Goal: Transaction & Acquisition: Subscribe to service/newsletter

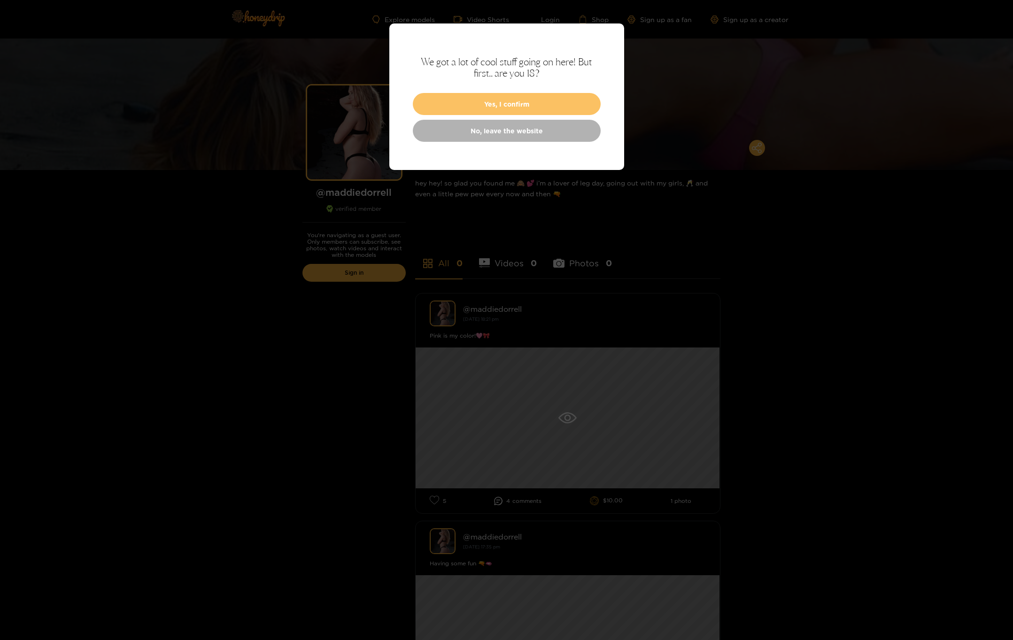
click at [499, 108] on button "Yes, I confirm" at bounding box center [507, 104] width 188 height 22
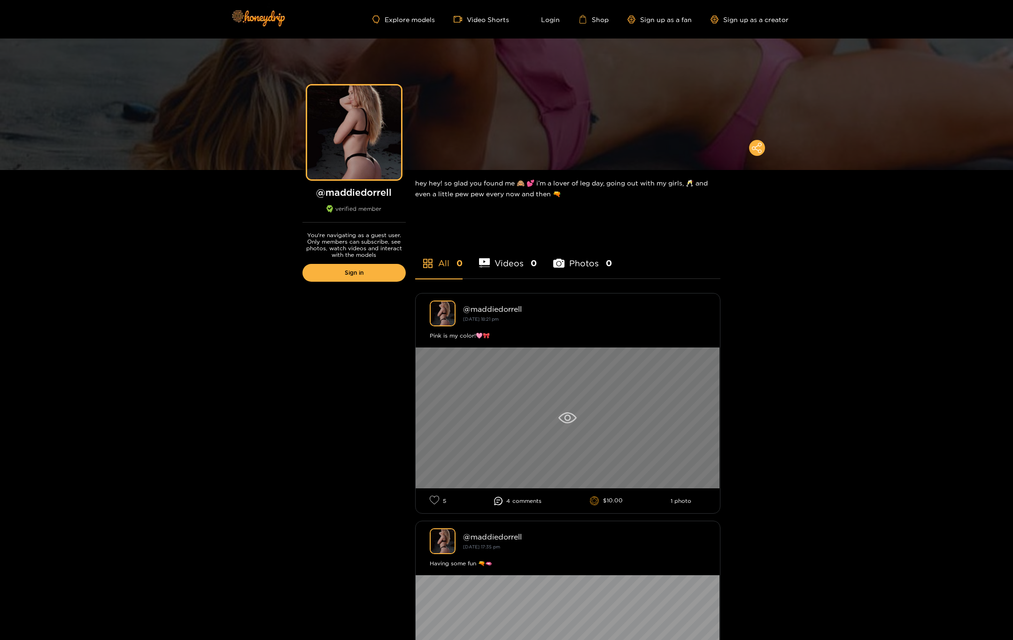
click at [597, 423] on div at bounding box center [568, 418] width 304 height 141
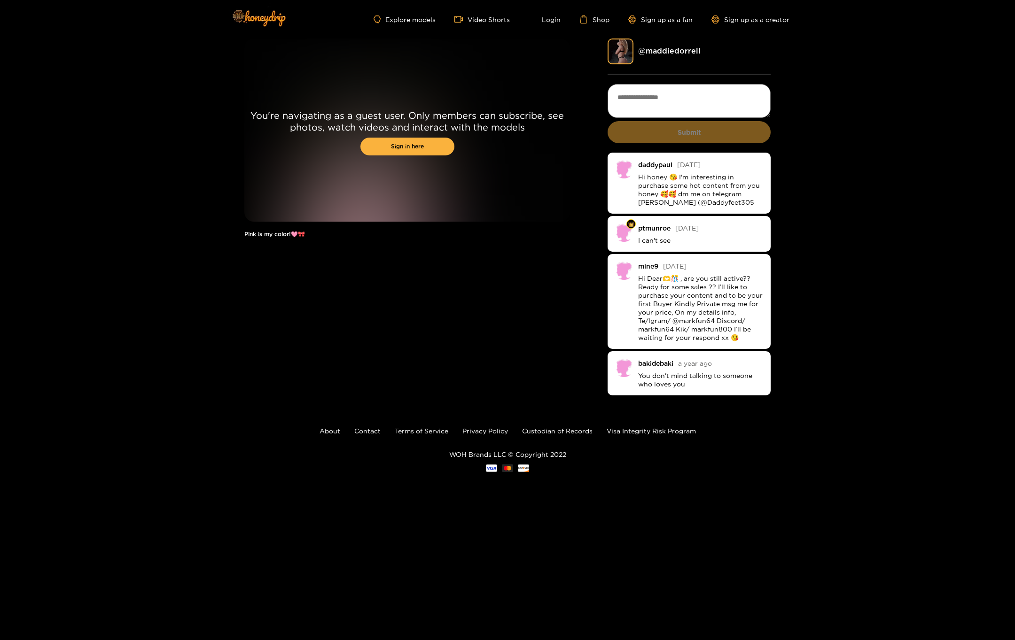
click at [182, 328] on div "You're navigating as a guest user. Only members can subscribe, see photos, watc…" at bounding box center [507, 218] width 1015 height 359
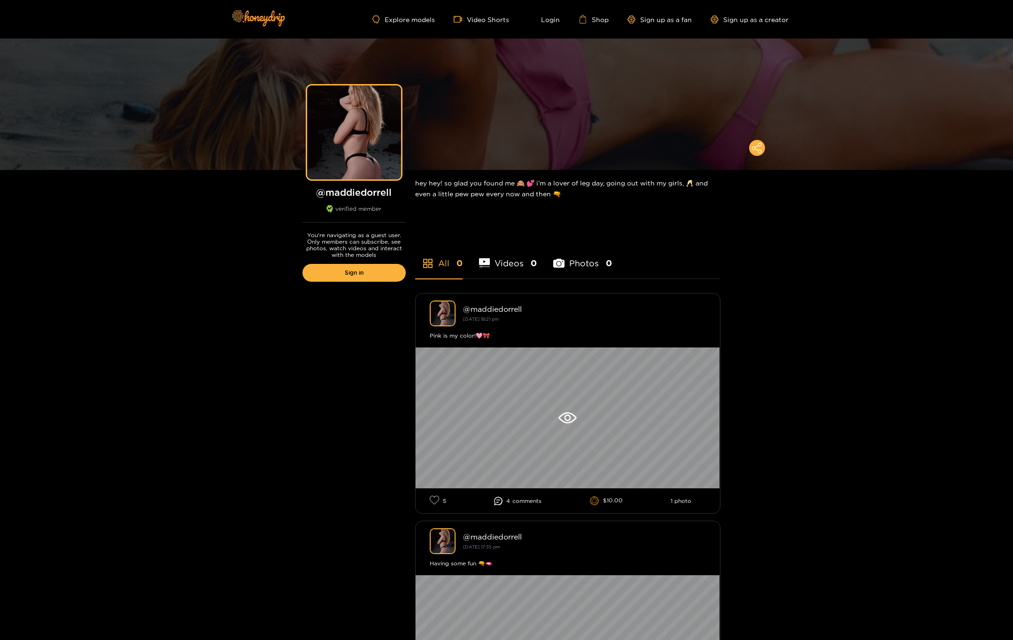
click at [600, 258] on li "Photos 0" at bounding box center [582, 257] width 59 height 42
click at [514, 262] on li "Videos 0" at bounding box center [508, 257] width 58 height 42
click at [572, 263] on li "Photos 0" at bounding box center [582, 257] width 59 height 42
click at [522, 264] on li "Videos 0" at bounding box center [508, 257] width 58 height 42
click at [544, 22] on link "Login" at bounding box center [544, 19] width 32 height 8
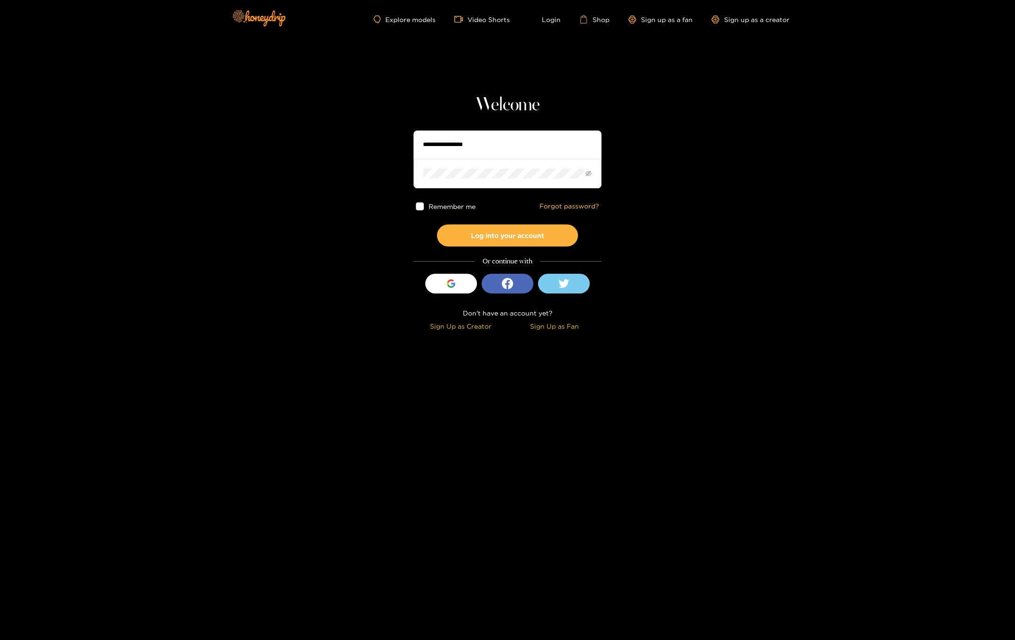
click at [507, 154] on input "text" at bounding box center [507, 145] width 188 height 28
type input "**********"
click at [437, 225] on button "Log into your account" at bounding box center [507, 236] width 141 height 22
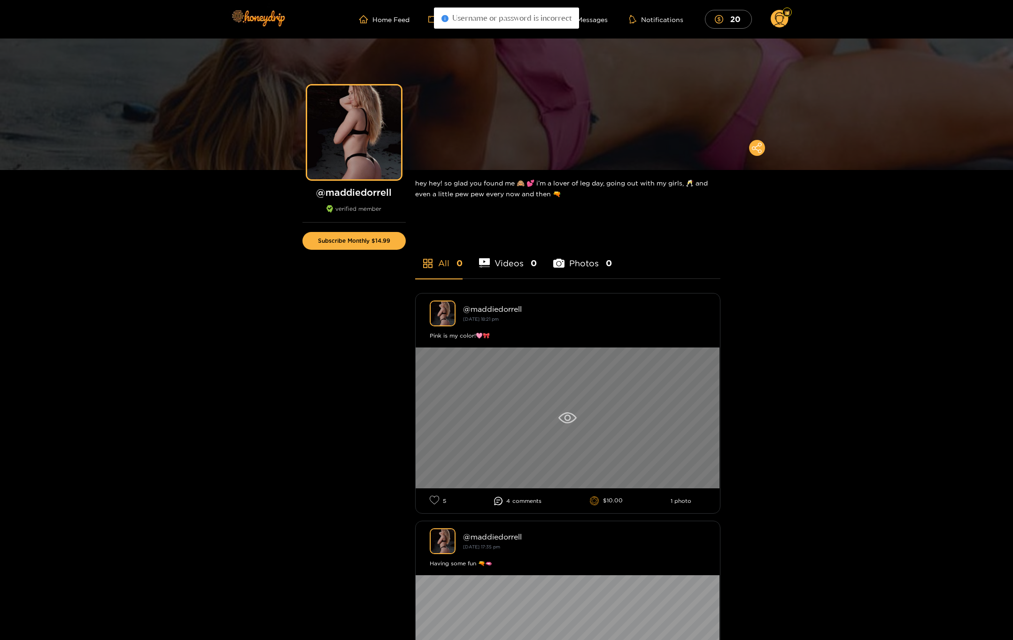
click at [570, 433] on div at bounding box center [568, 418] width 304 height 141
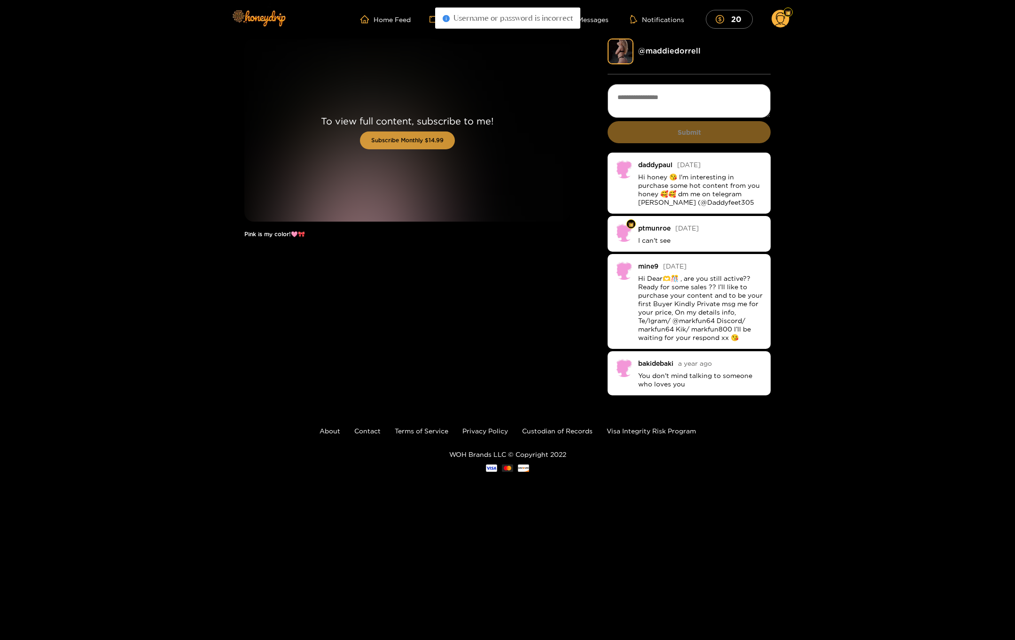
click at [417, 142] on button "Subscribe Monthly $14.99" at bounding box center [407, 141] width 95 height 18
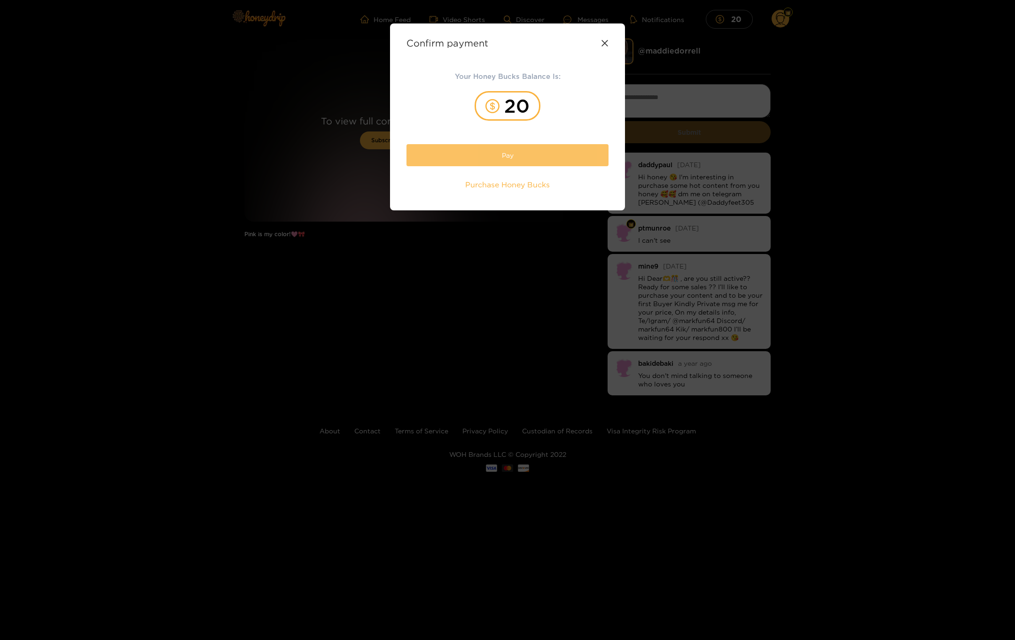
click at [494, 157] on button "Pay" at bounding box center [507, 155] width 202 height 22
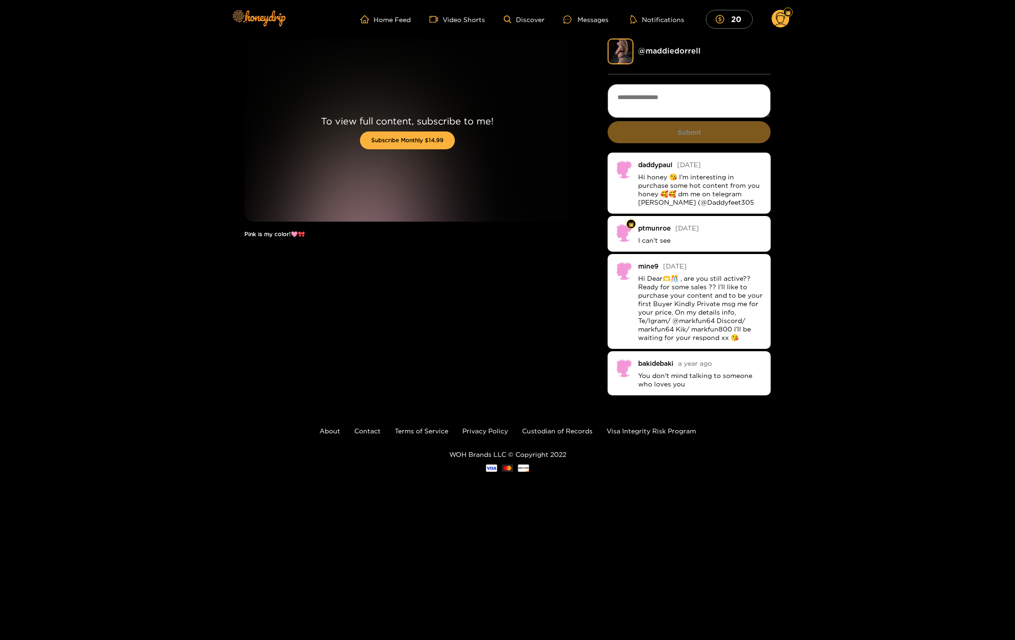
click at [705, 102] on textarea at bounding box center [688, 101] width 163 height 34
click at [676, 45] on div "@ maddiedorrell" at bounding box center [688, 52] width 163 height 26
click at [676, 54] on link "@ maddiedorrell" at bounding box center [669, 50] width 62 height 8
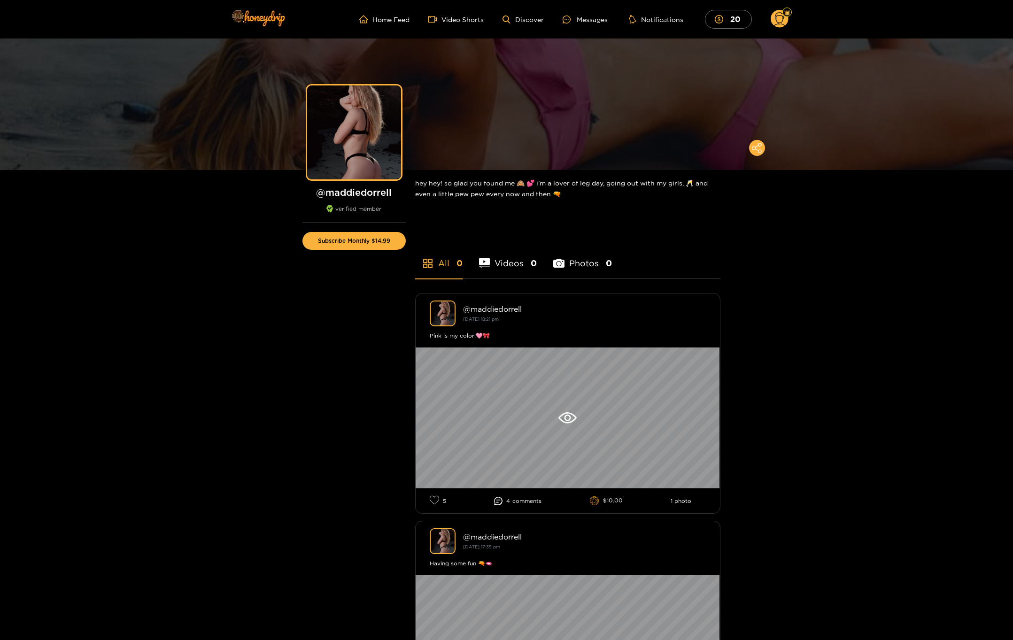
scroll to position [112, 0]
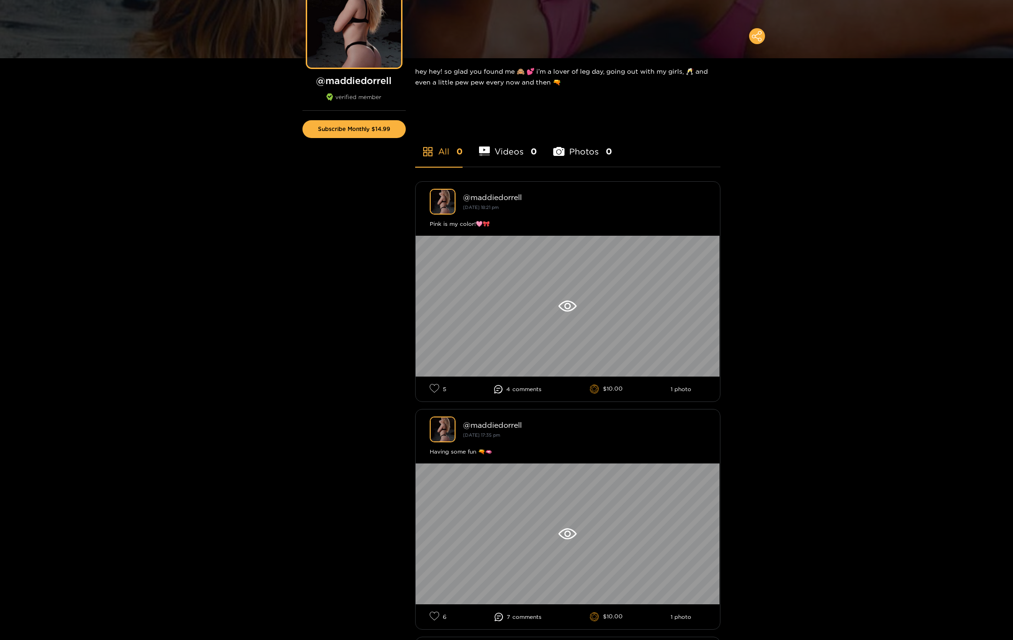
click at [500, 157] on li "Videos 0" at bounding box center [508, 145] width 58 height 42
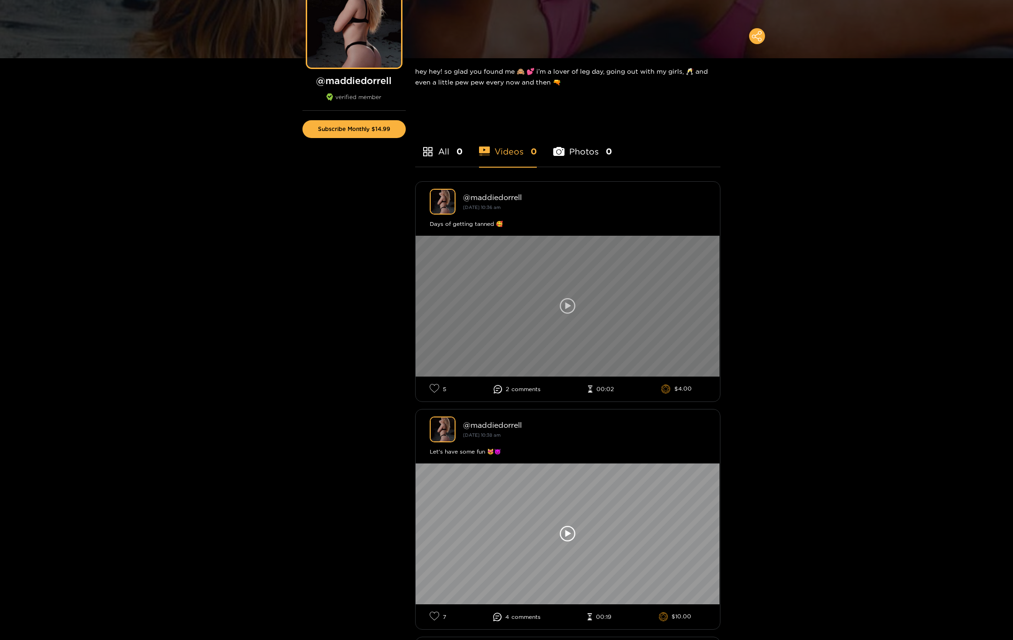
click at [524, 299] on div at bounding box center [568, 306] width 304 height 141
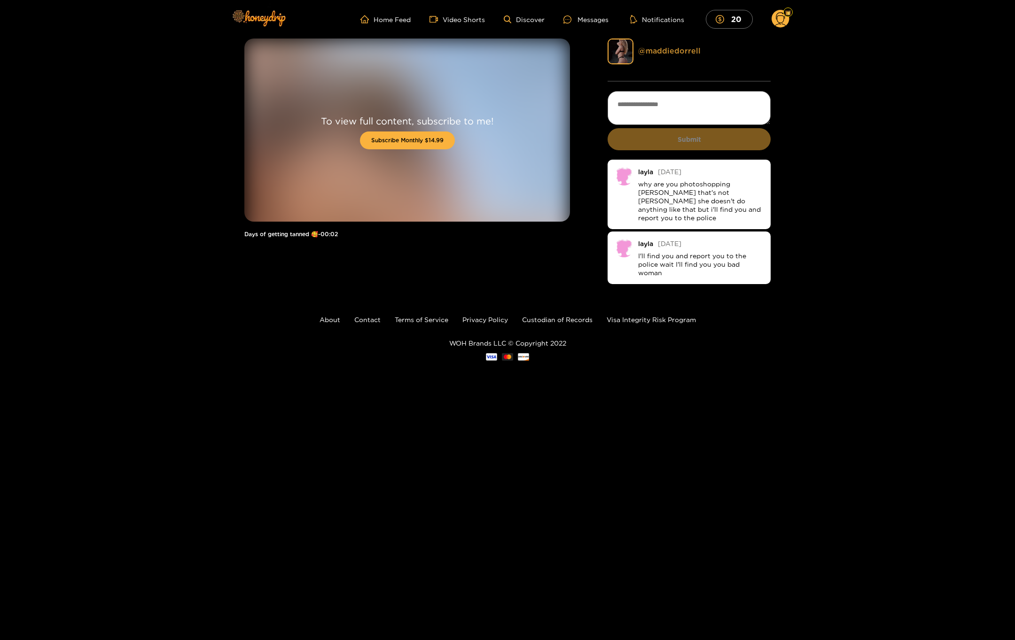
click at [681, 53] on link "@ maddiedorrell" at bounding box center [669, 50] width 62 height 8
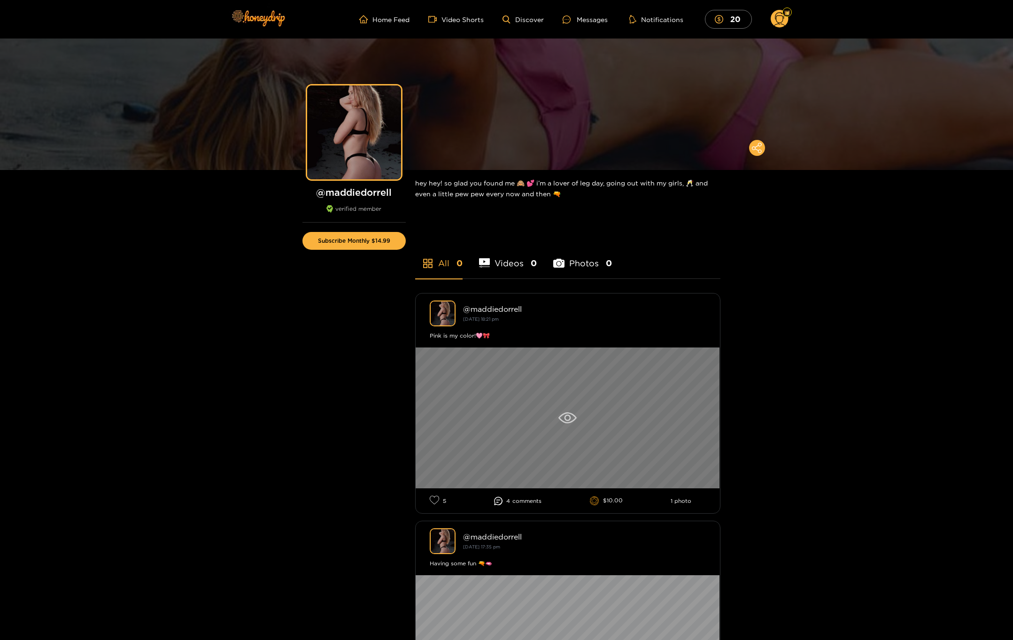
scroll to position [93, 0]
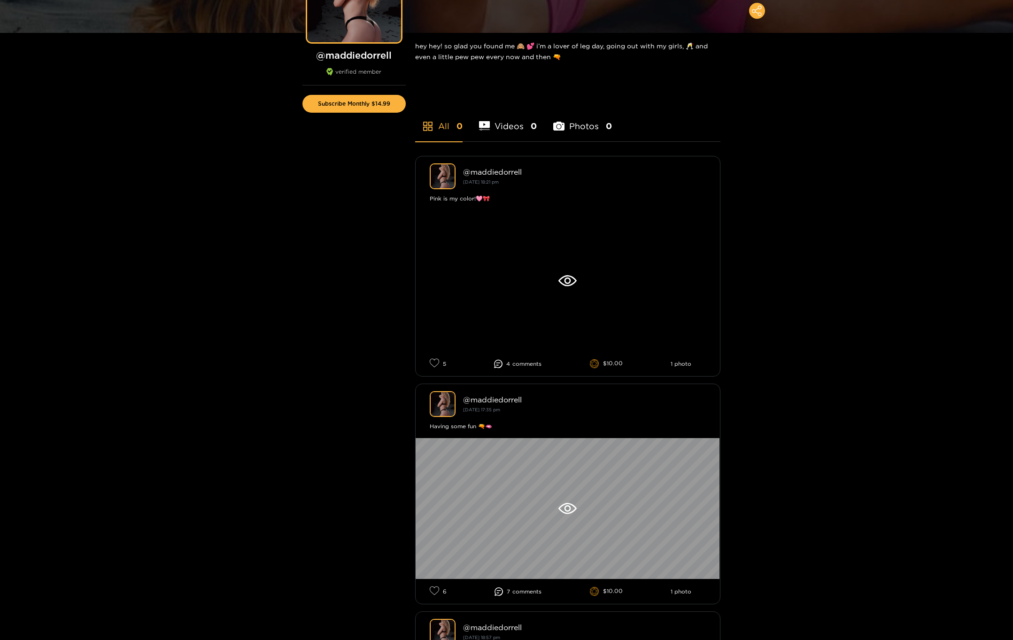
scroll to position [124, 0]
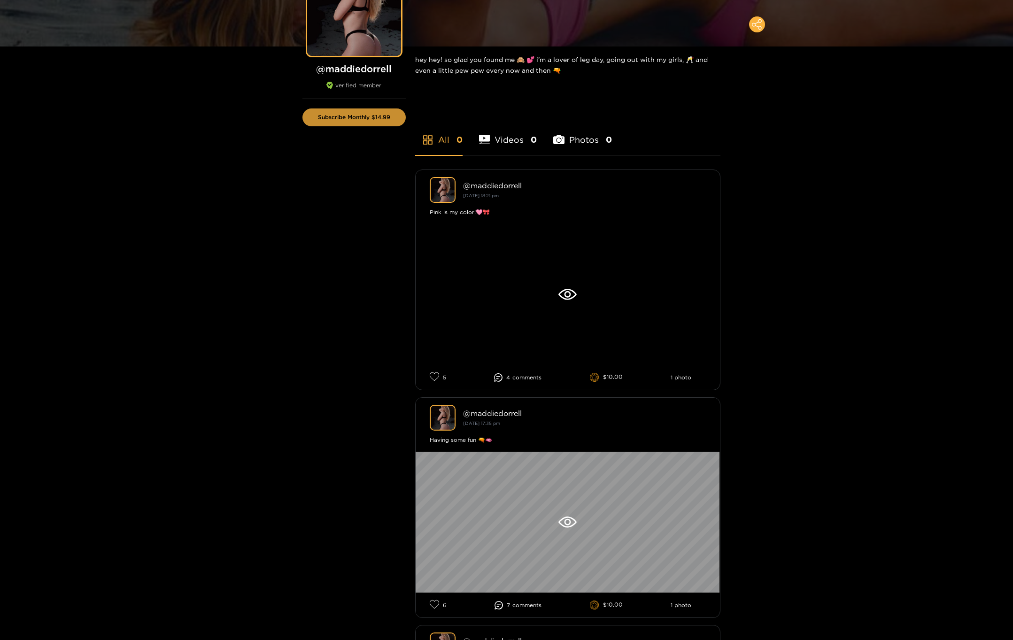
click at [339, 113] on button "Subscribe Monthly $14.99" at bounding box center [353, 117] width 103 height 18
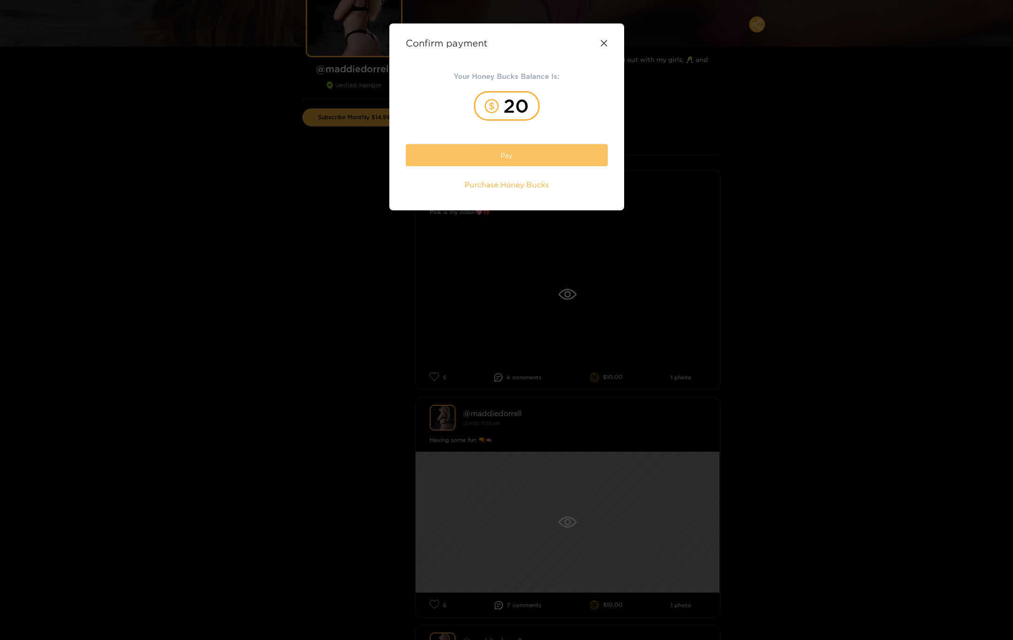
click at [534, 162] on button "Pay" at bounding box center [507, 155] width 202 height 22
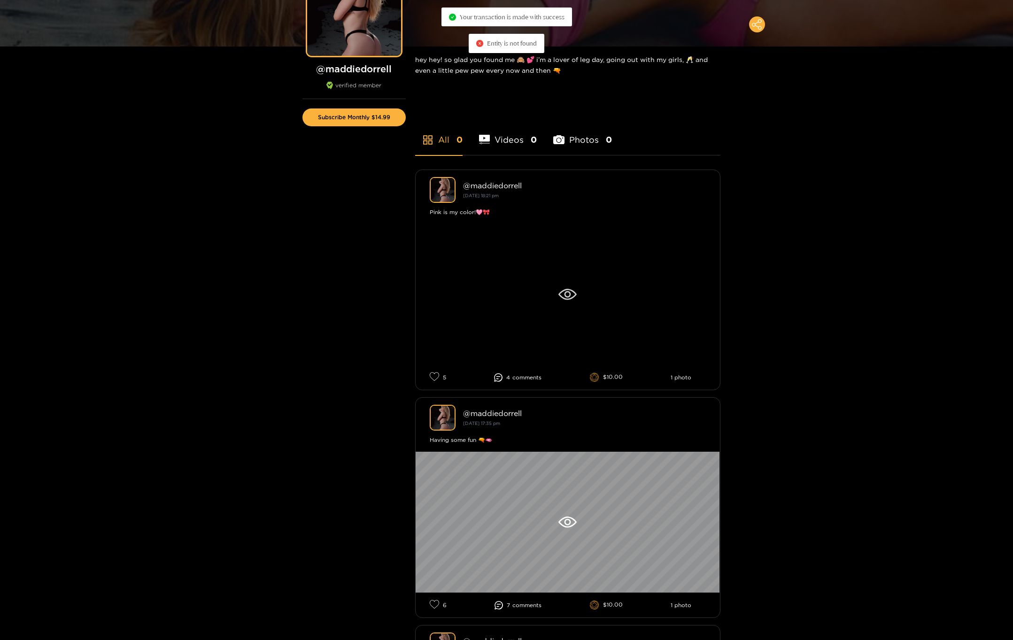
scroll to position [0, 0]
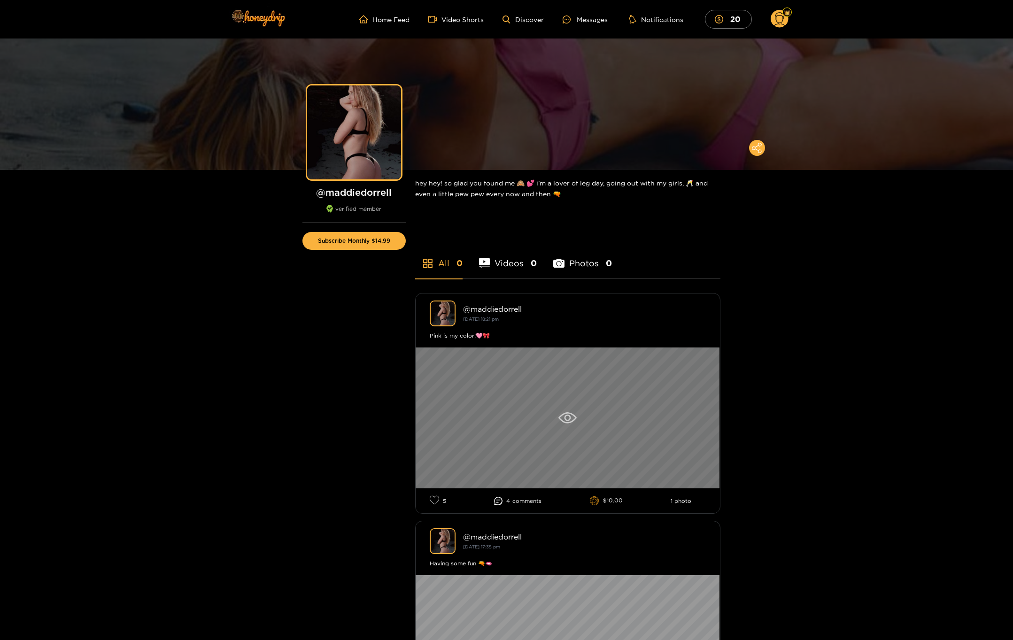
click at [565, 426] on div at bounding box center [568, 418] width 304 height 141
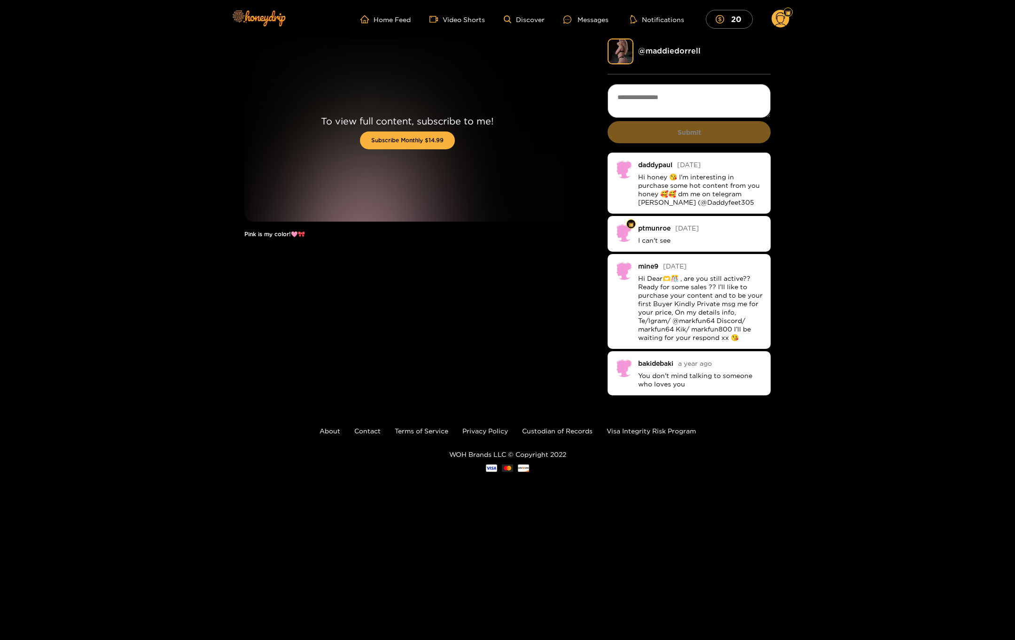
click at [679, 101] on textarea at bounding box center [688, 101] width 163 height 34
click at [446, 141] on button "Subscribe Monthly $14.99" at bounding box center [407, 141] width 95 height 18
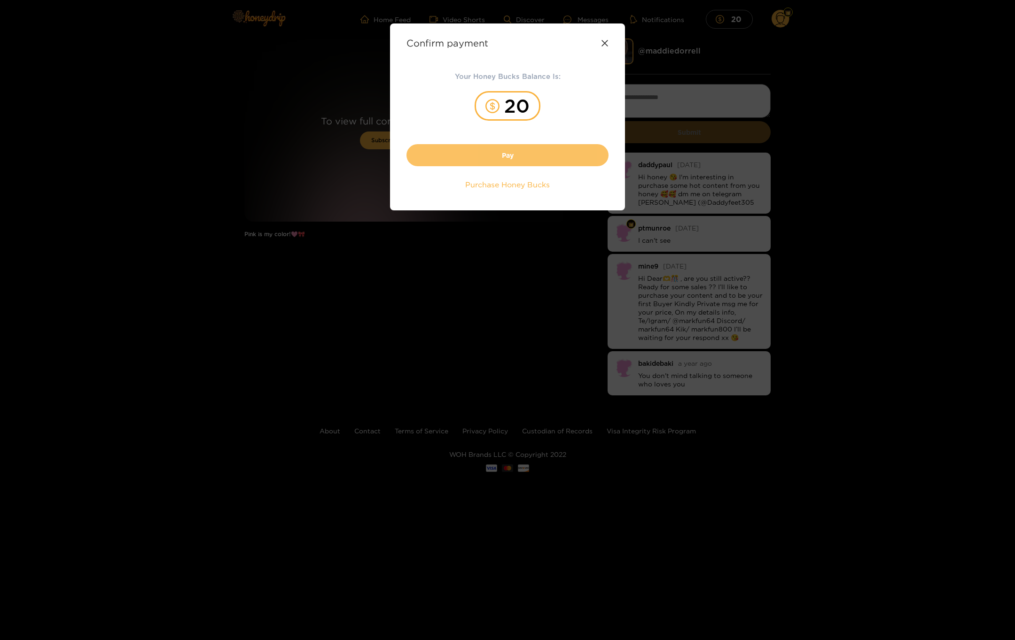
click at [499, 151] on button "Pay" at bounding box center [507, 155] width 202 height 22
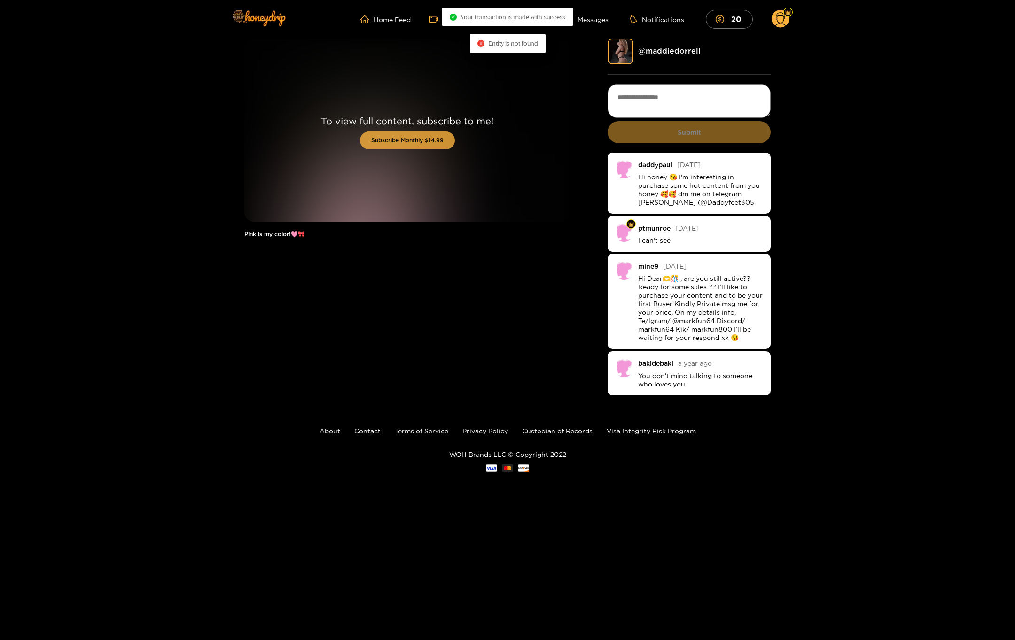
click at [430, 141] on button "Subscribe Monthly $14.99" at bounding box center [407, 141] width 95 height 18
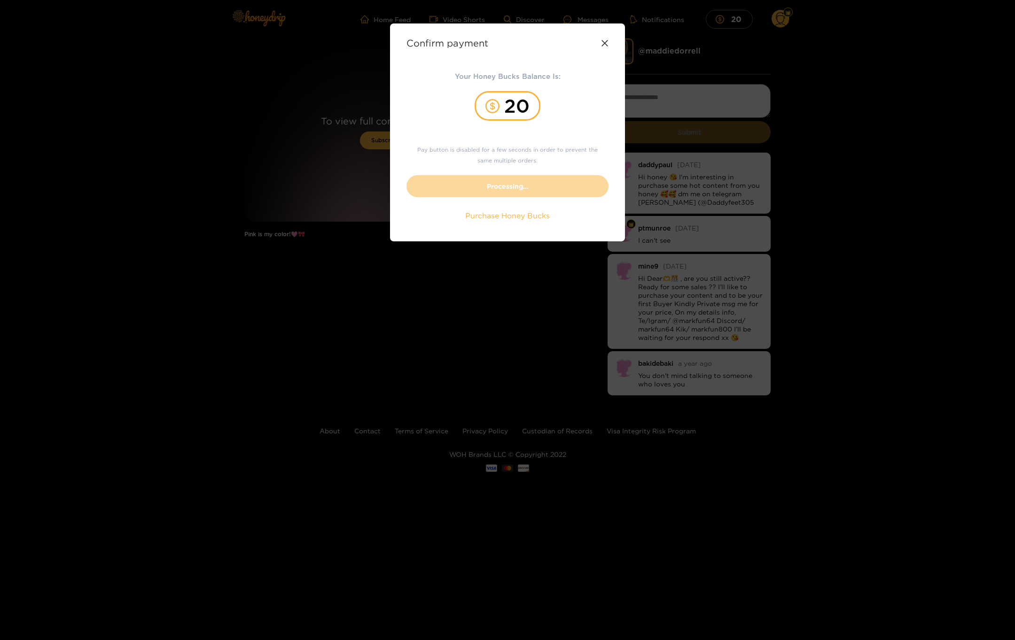
click at [605, 43] on icon at bounding box center [604, 43] width 6 height 6
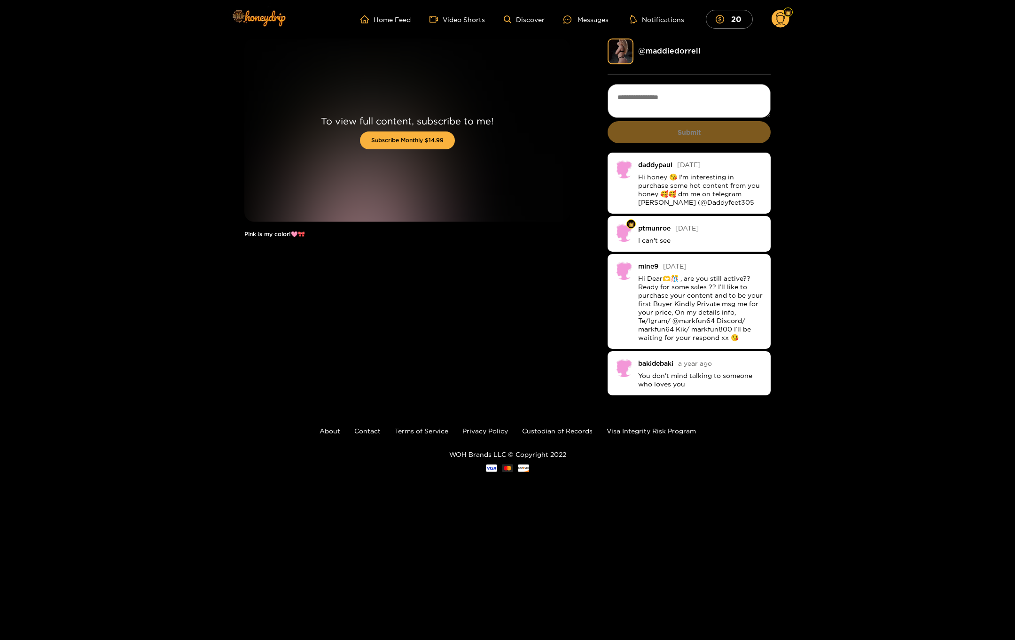
click at [541, 359] on div "To view full content, subscribe to me! Subscribe Monthly $14.99 Pink is my colo…" at bounding box center [406, 218] width 325 height 359
click at [783, 17] on circle at bounding box center [780, 19] width 18 height 18
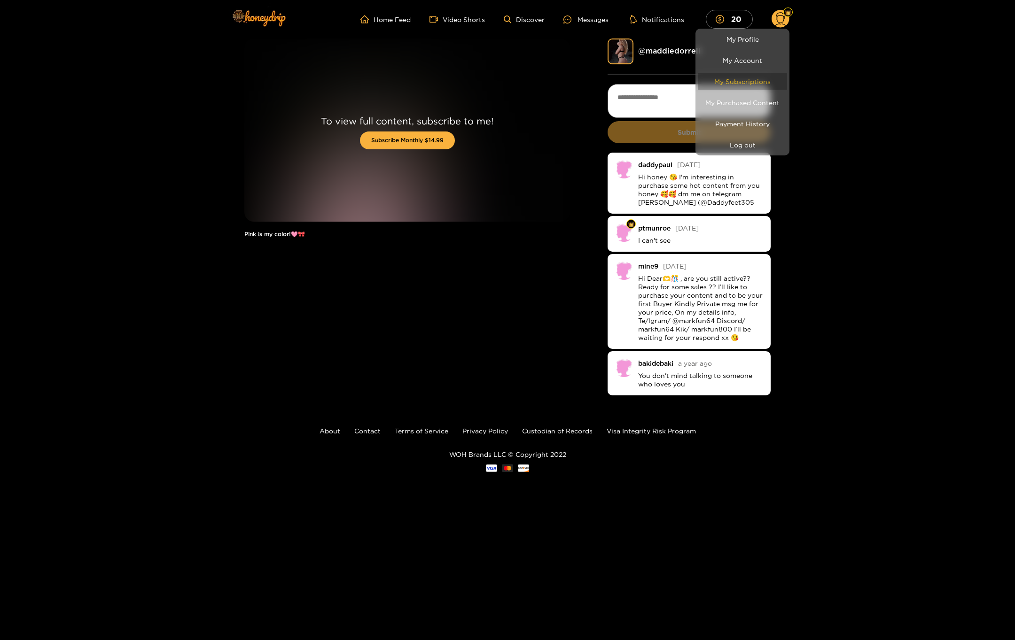
click at [748, 78] on link "My Subscriptions" at bounding box center [741, 81] width 89 height 16
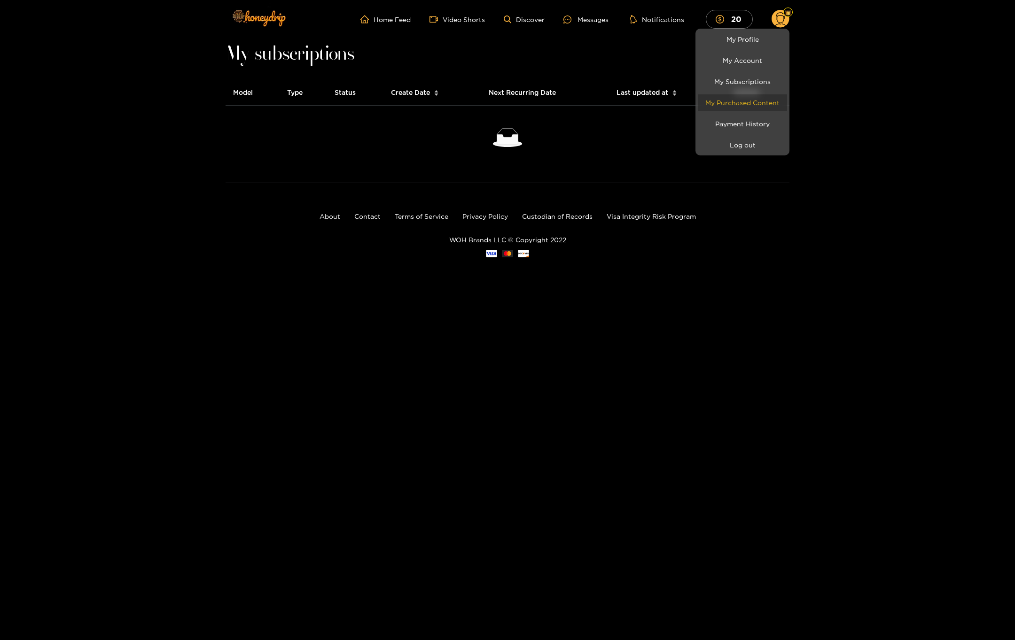
click at [758, 99] on link "My Purchased Content" at bounding box center [741, 102] width 89 height 16
